Goal: Find specific page/section: Find specific page/section

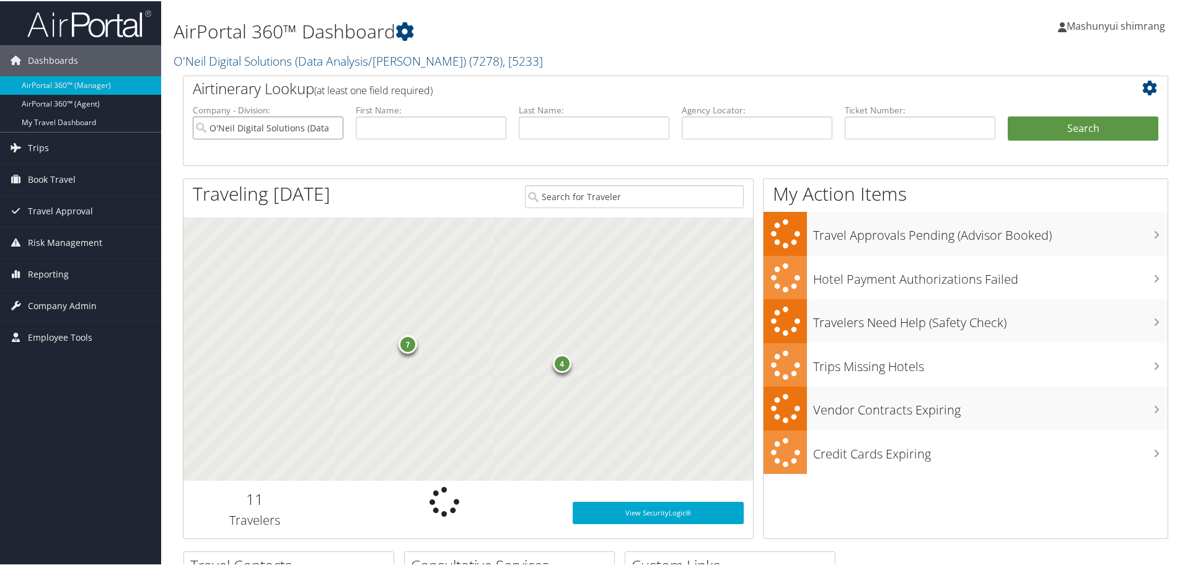
click at [334, 129] on input "O'Neil Digital Solutions (Data Analysis/William O'Neil)" at bounding box center [268, 126] width 151 height 23
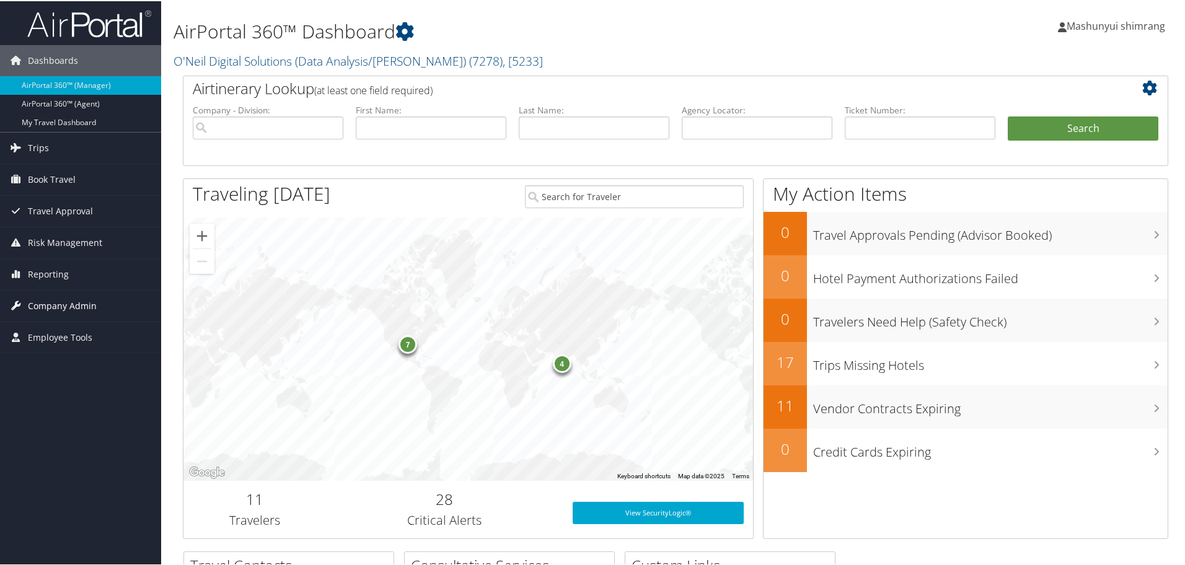
click at [80, 303] on span "Company Admin" at bounding box center [62, 304] width 69 height 31
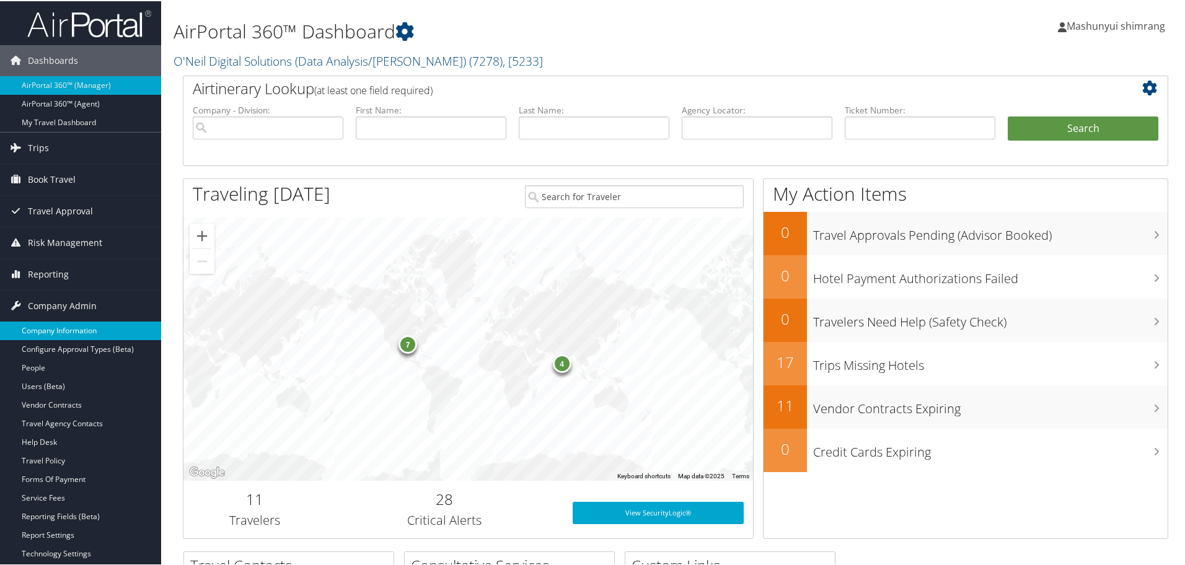
click at [74, 325] on link "Company Information" at bounding box center [80, 329] width 161 height 19
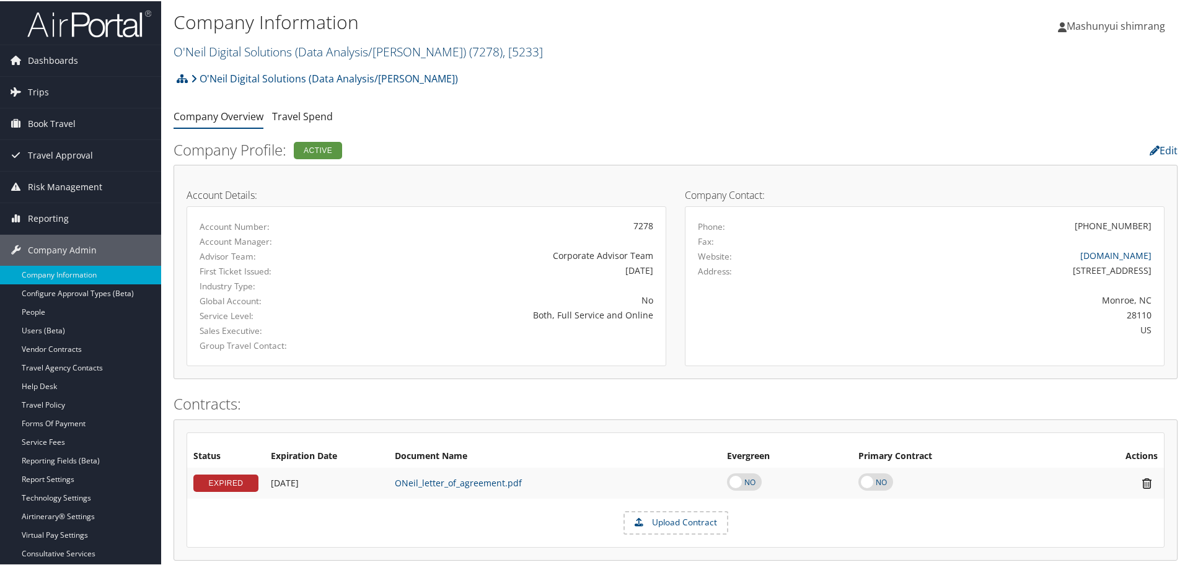
click at [380, 50] on link "O'Neil Digital Solutions (Data Analysis/[PERSON_NAME]) ( 7278 ) , [ 5233 ]" at bounding box center [357, 50] width 369 height 17
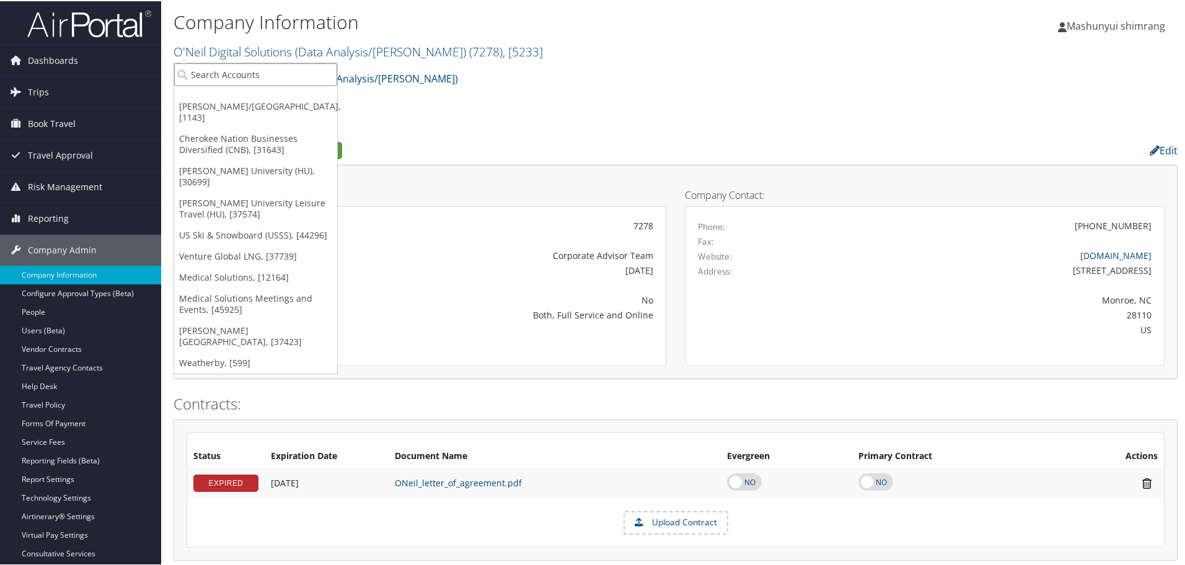
click at [307, 71] on input "search" at bounding box center [255, 73] width 163 height 23
paste input "UTAH TECH UNIVERSITY"
type input "UTAH TECH UNIVERSITY"
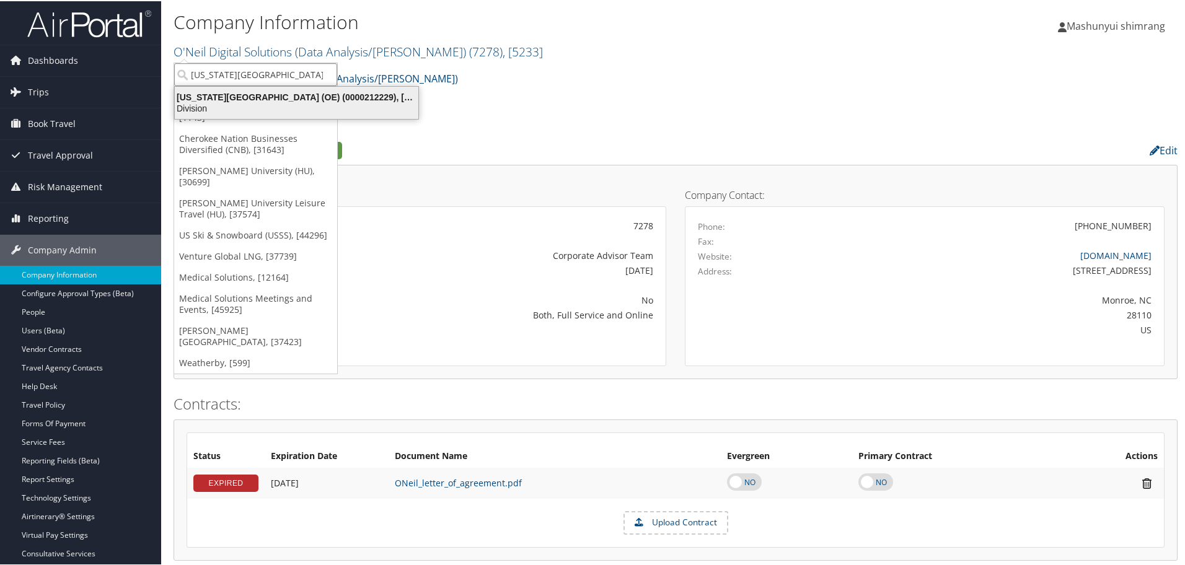
click at [277, 100] on div "Utah Tech University (OE) (0000212229), [857]" at bounding box center [296, 95] width 258 height 11
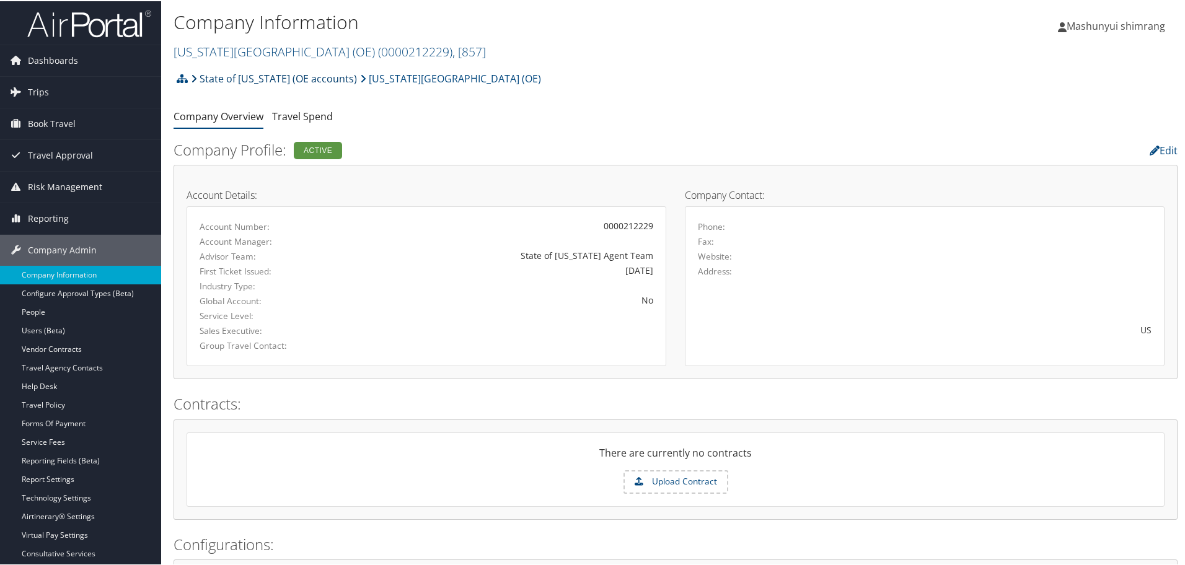
click at [191, 77] on icon at bounding box center [194, 77] width 6 height 10
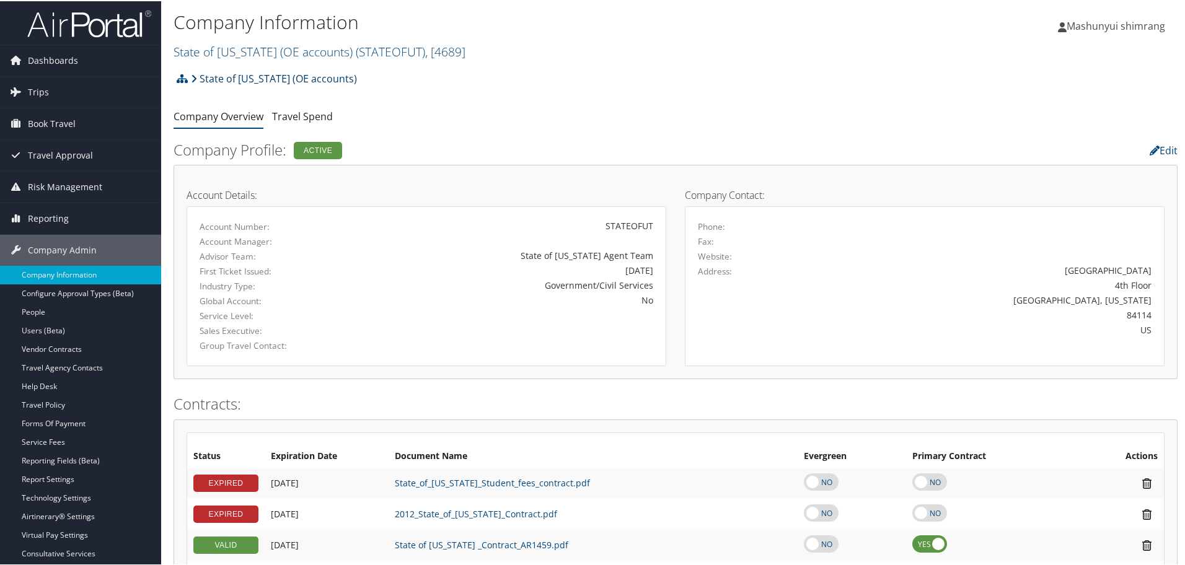
click at [192, 76] on icon at bounding box center [194, 77] width 6 height 10
drag, startPoint x: 185, startPoint y: 77, endPoint x: 367, endPoint y: 87, distance: 182.4
click at [416, 90] on div "State of [US_STATE] (OE accounts) Account Structure State of [US_STATE] (OE acc…" at bounding box center [675, 81] width 1004 height 33
click at [181, 74] on icon at bounding box center [182, 77] width 11 height 10
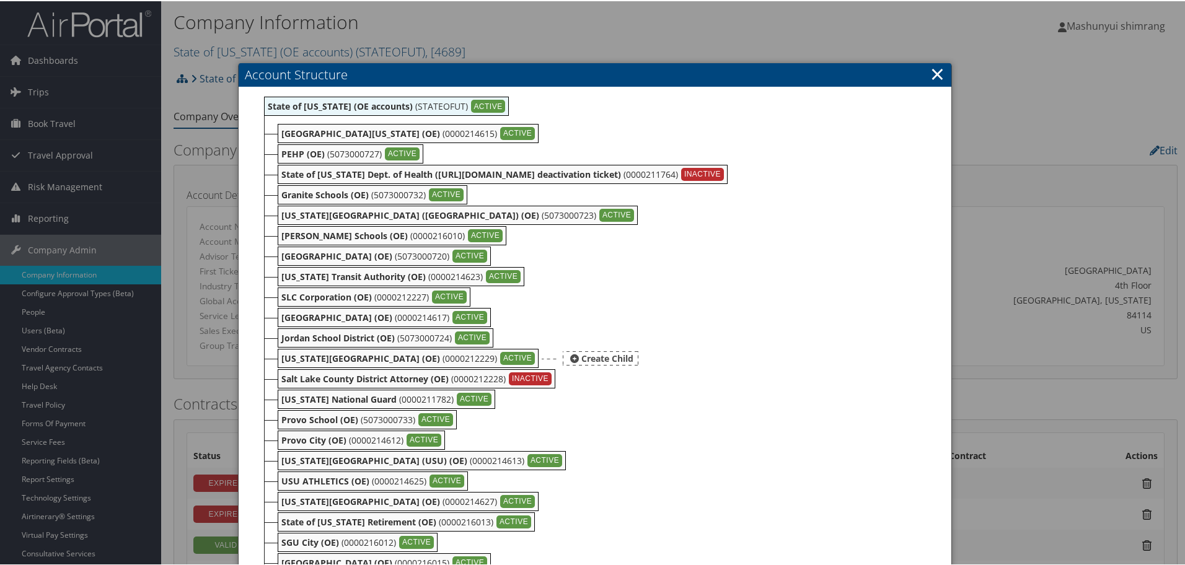
click at [500, 354] on div "ACTIVE" at bounding box center [517, 358] width 35 height 14
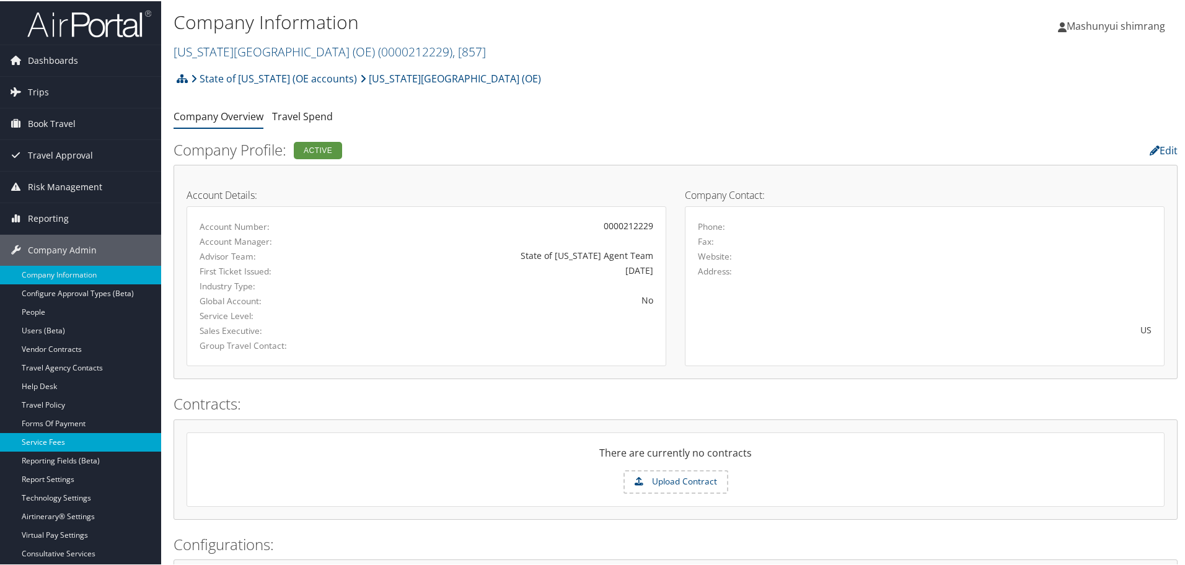
click at [78, 442] on link "Service Fees" at bounding box center [80, 441] width 161 height 19
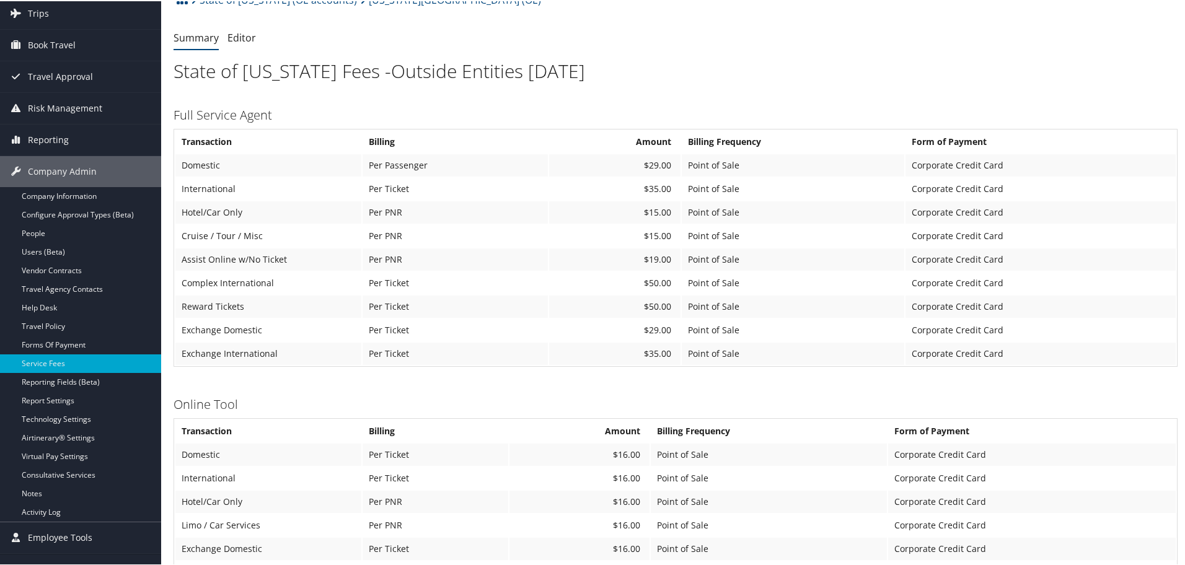
scroll to position [77, 0]
